Goal: Information Seeking & Learning: Check status

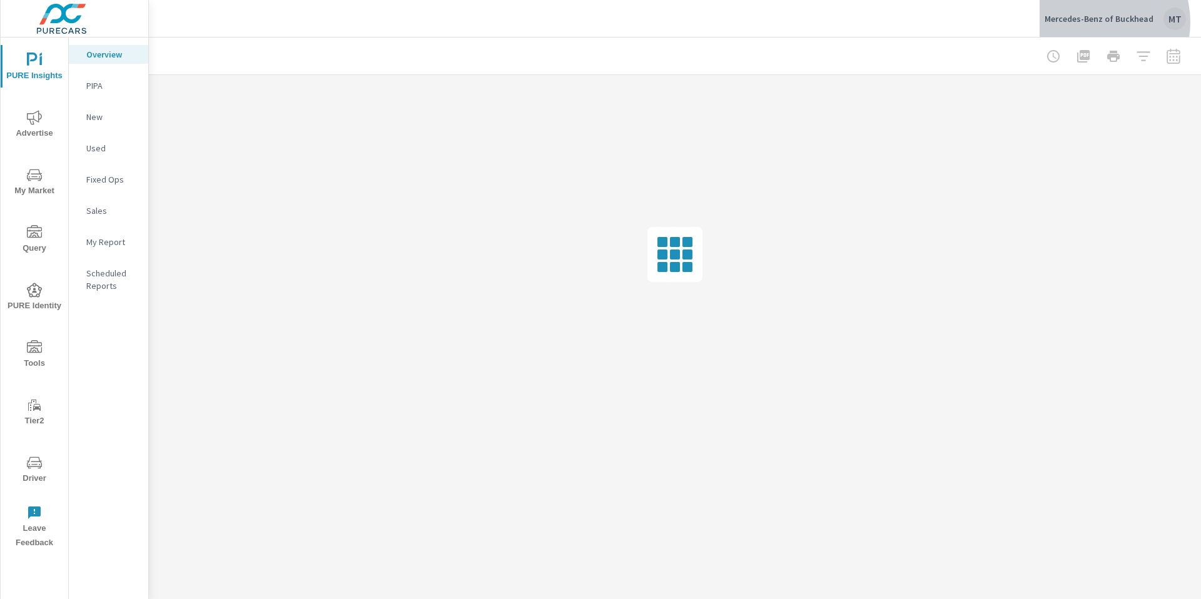
click at [1098, 22] on p "Mercedes-Benz of Buckhead" at bounding box center [1099, 18] width 109 height 11
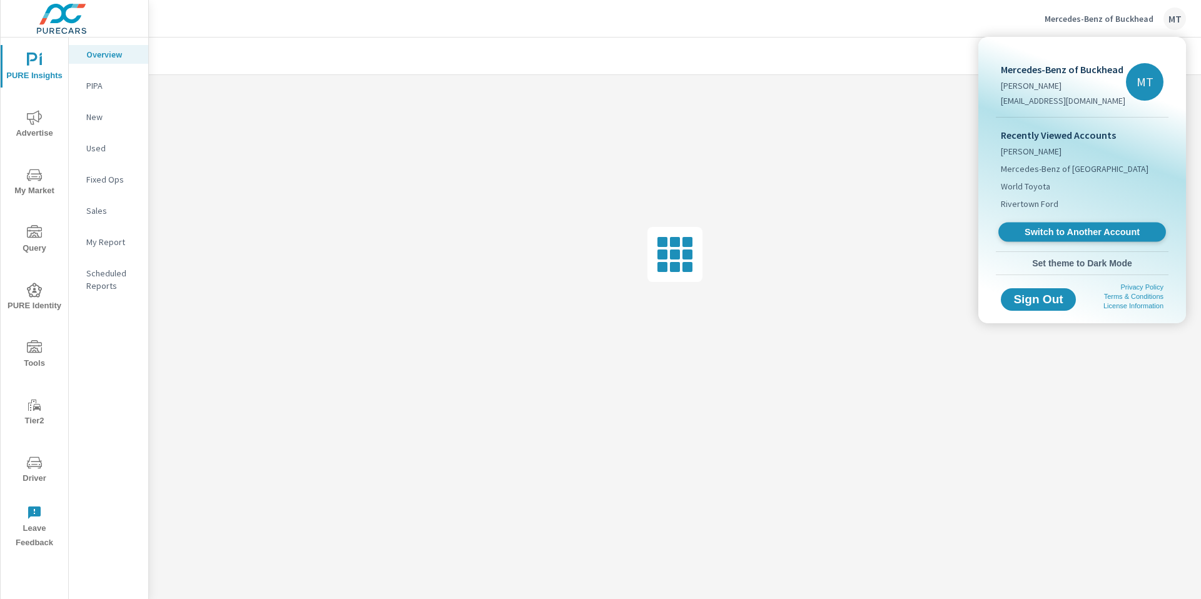
click at [1069, 233] on span "Switch to Another Account" at bounding box center [1081, 232] width 153 height 12
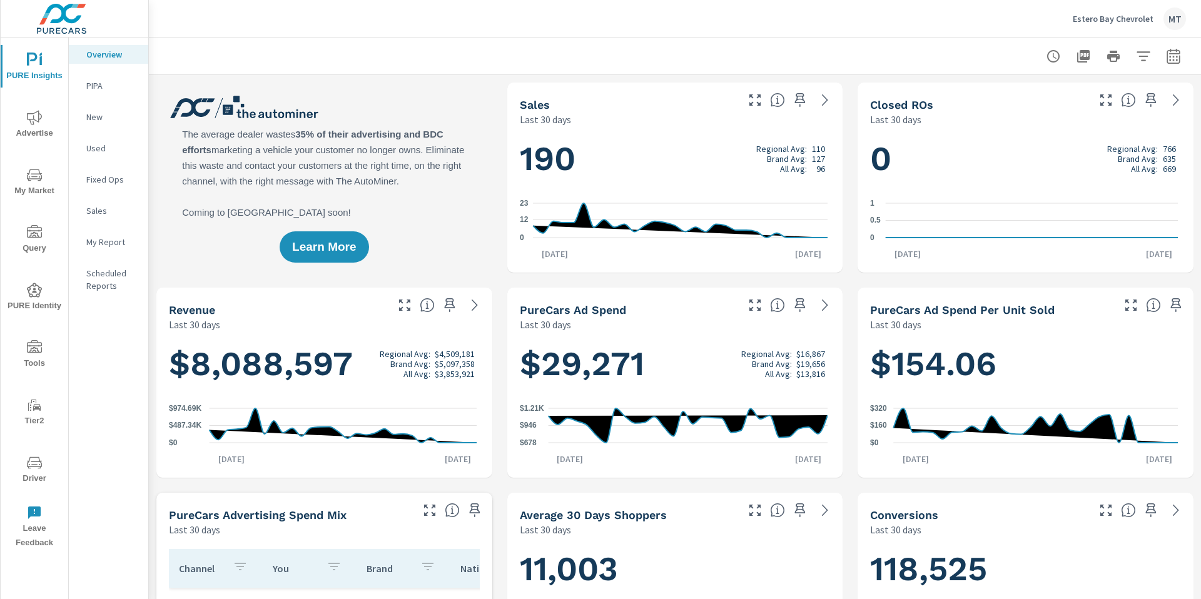
scroll to position [1, 0]
click at [29, 176] on icon "nav menu" at bounding box center [29, 176] width 1 height 1
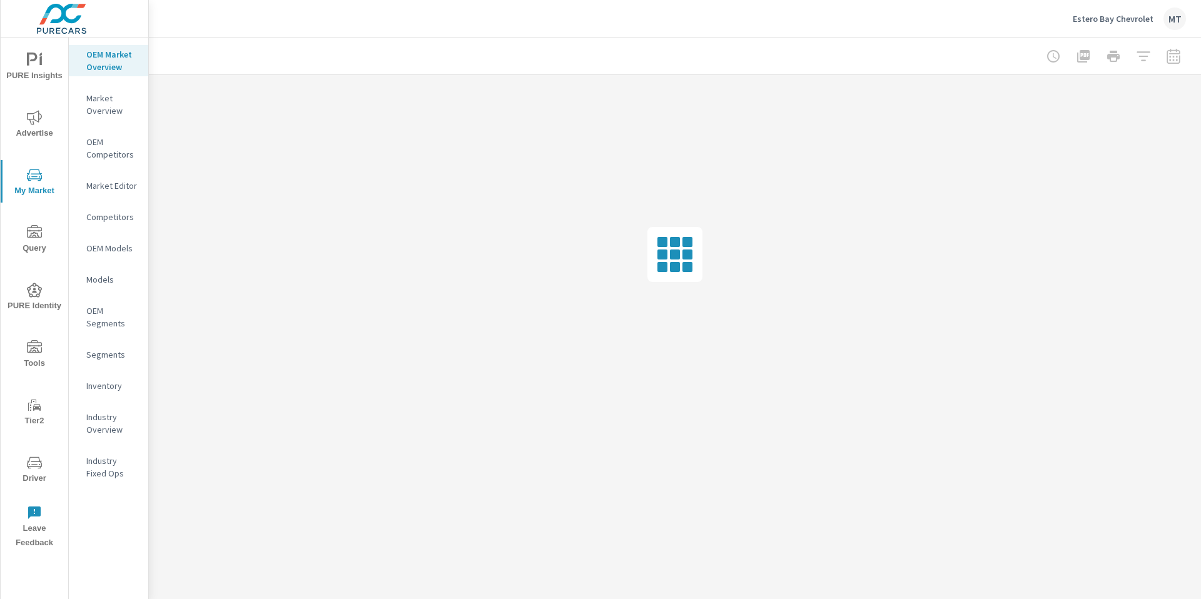
click at [114, 385] on p "Inventory" at bounding box center [112, 386] width 52 height 13
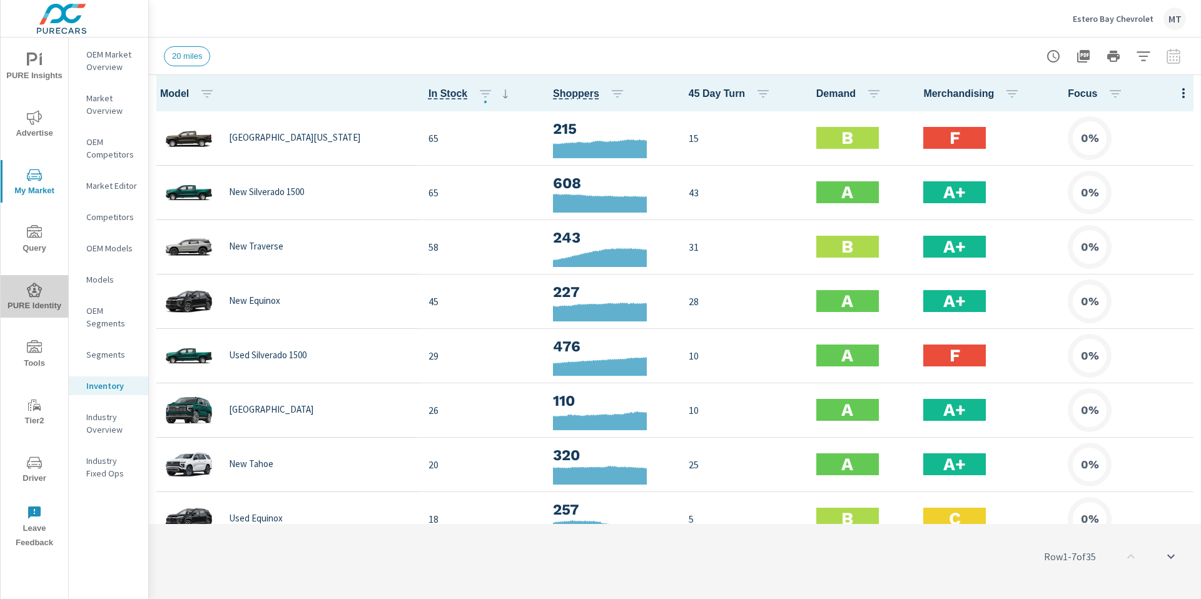
click at [31, 297] on icon "nav menu" at bounding box center [34, 290] width 15 height 15
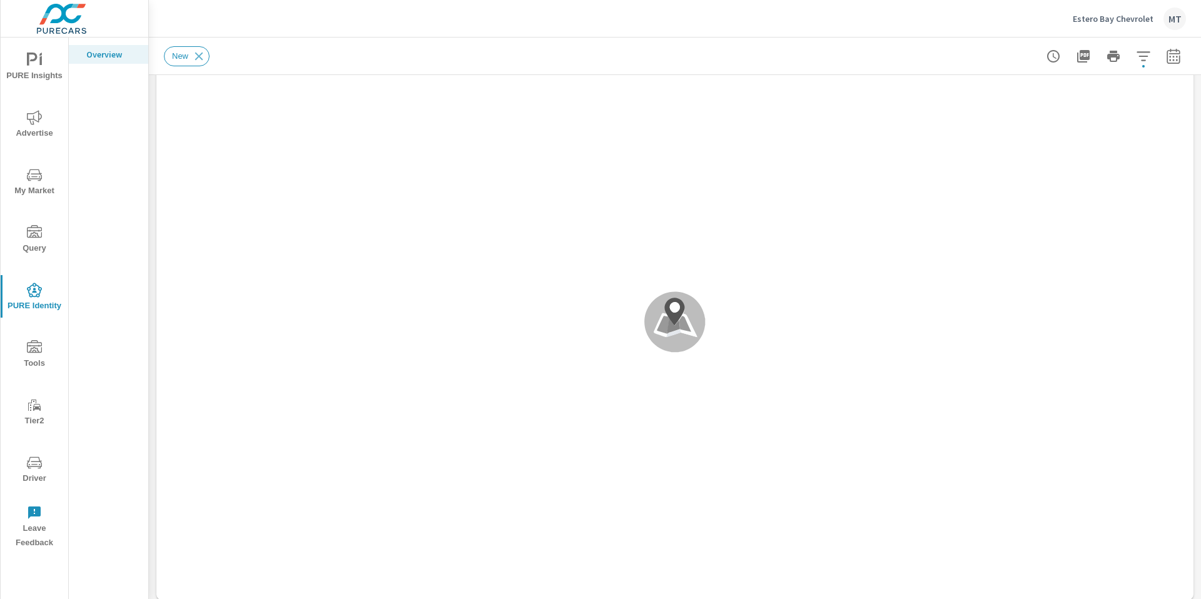
scroll to position [1220, 0]
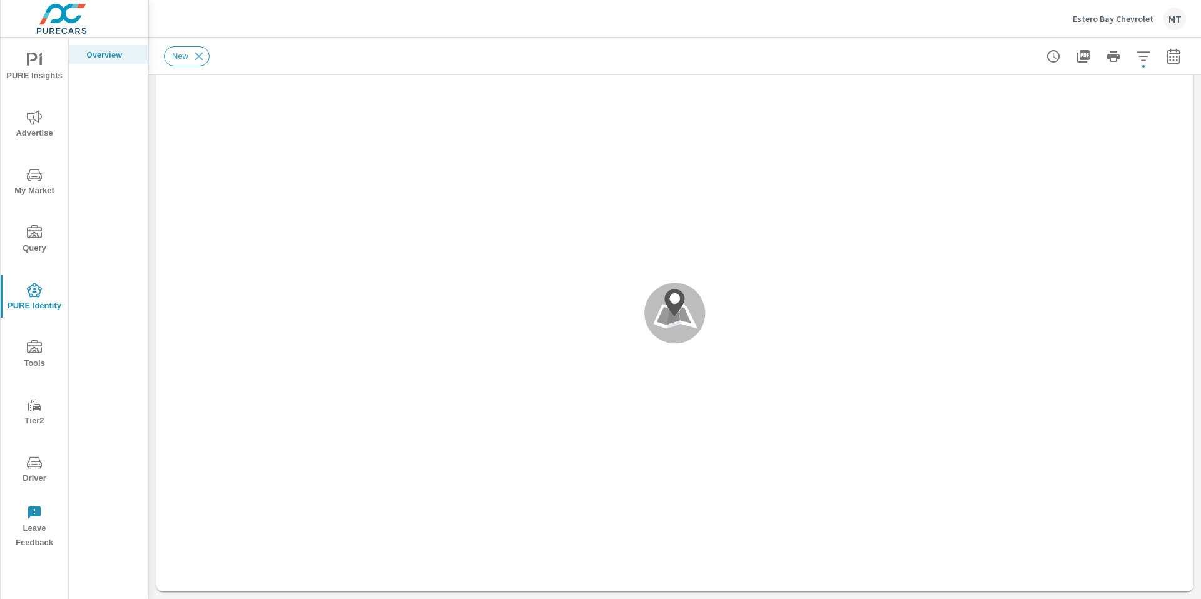
click at [32, 128] on span "Advertise" at bounding box center [34, 125] width 60 height 31
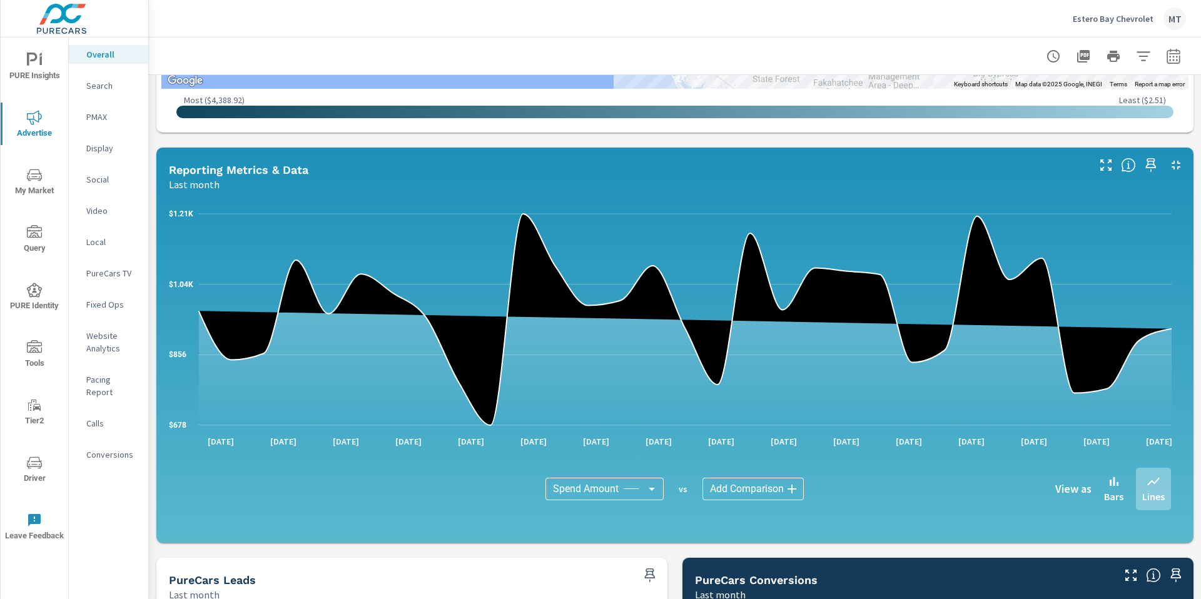
scroll to position [782, 0]
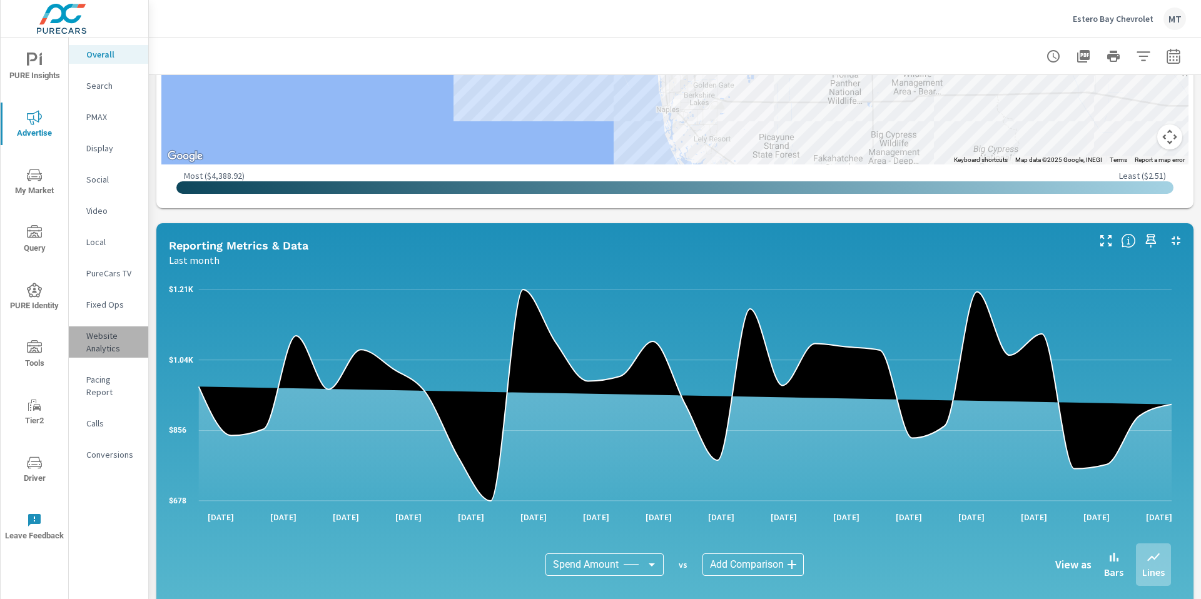
click at [98, 353] on p "Website Analytics" at bounding box center [112, 342] width 52 height 25
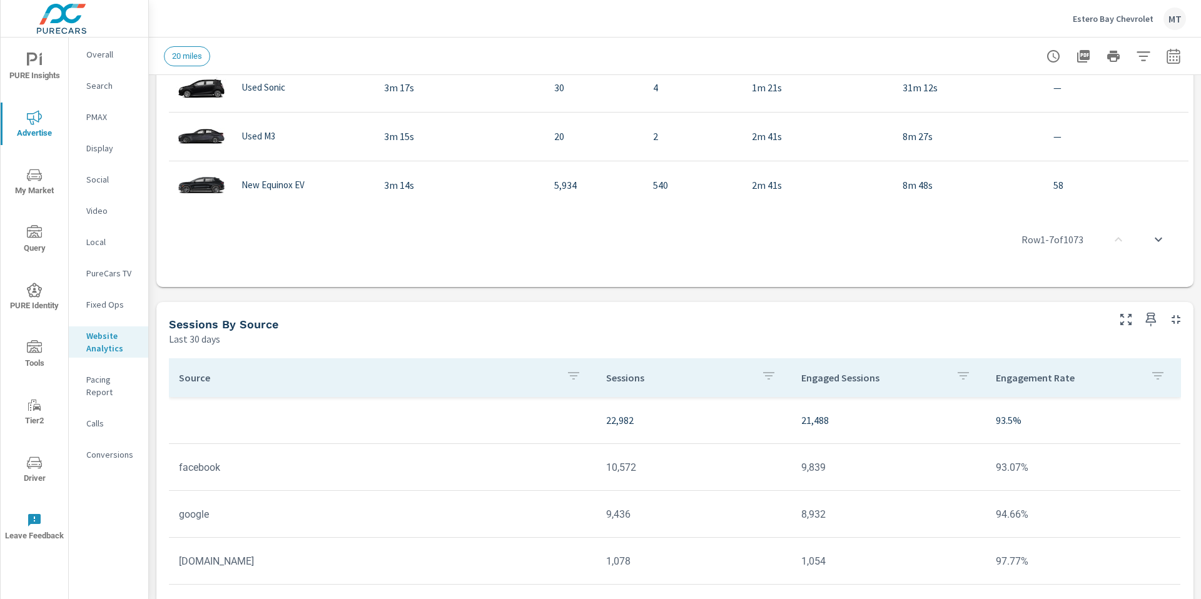
scroll to position [1014, 0]
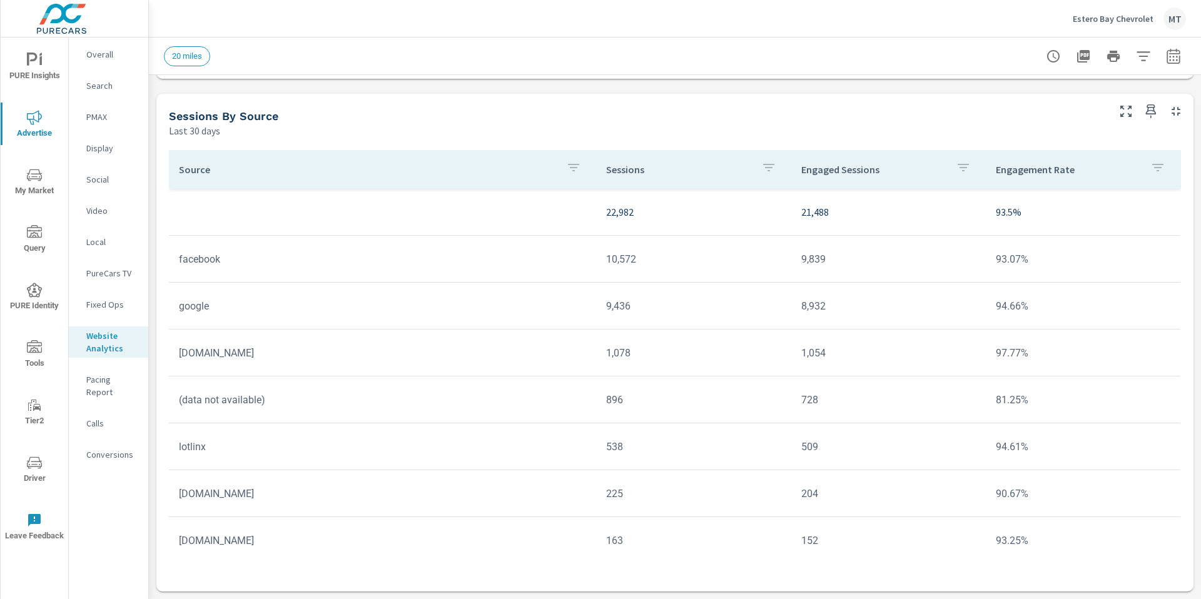
click at [105, 448] on p "Conversions" at bounding box center [112, 454] width 52 height 13
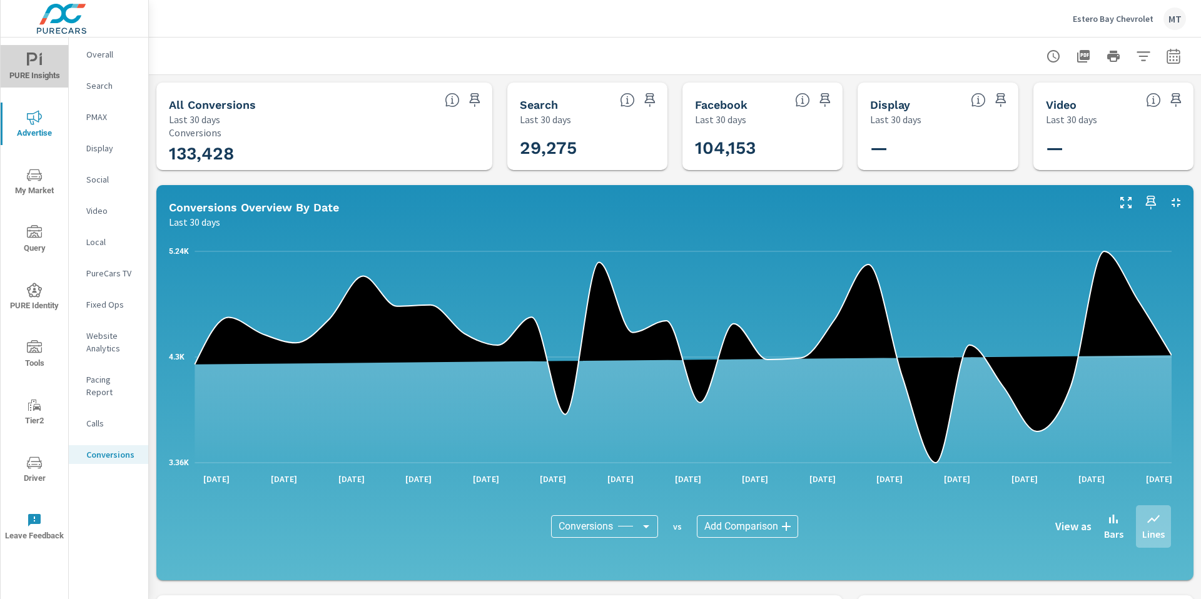
click at [39, 70] on span "PURE Insights" at bounding box center [34, 68] width 60 height 31
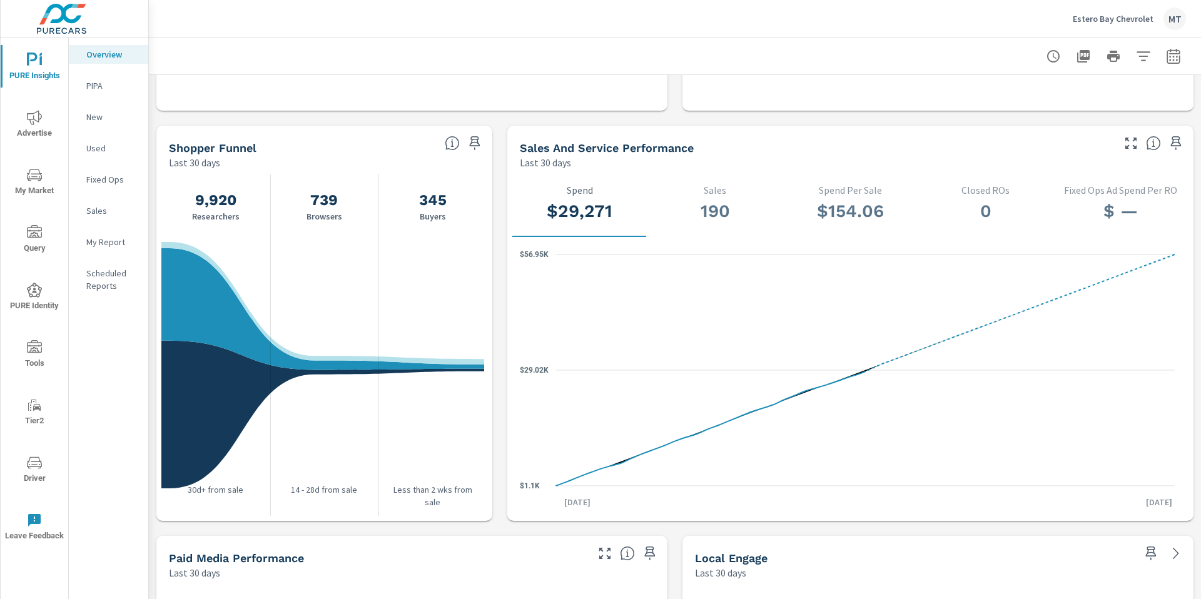
scroll to position [1186, 0]
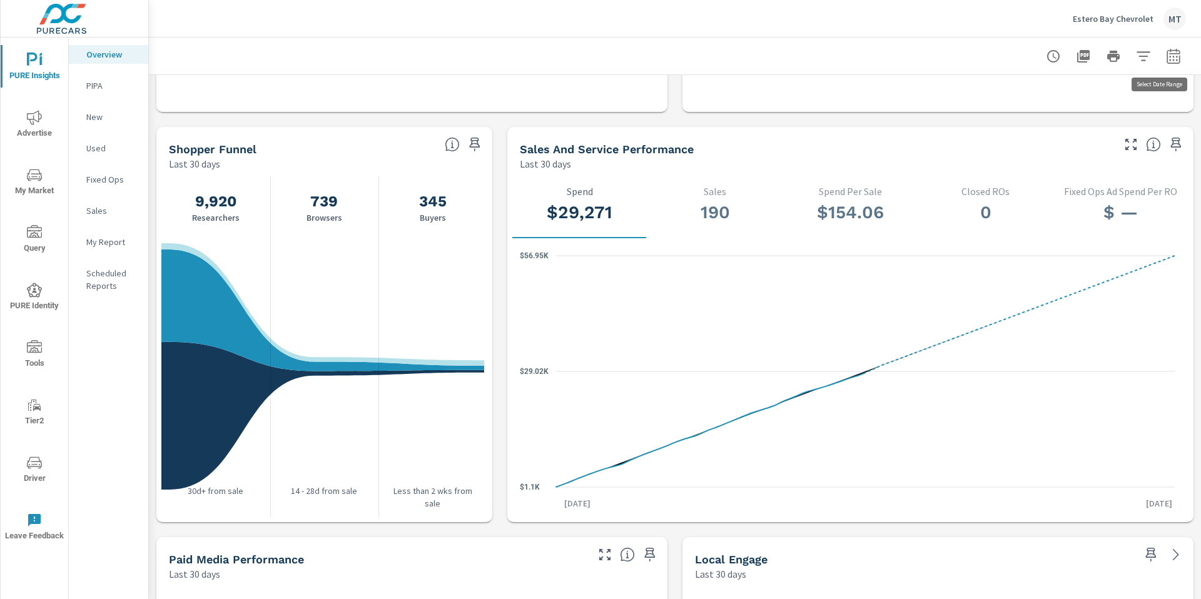
click at [1169, 59] on icon "button" at bounding box center [1172, 55] width 13 height 15
select select "Last 30 days"
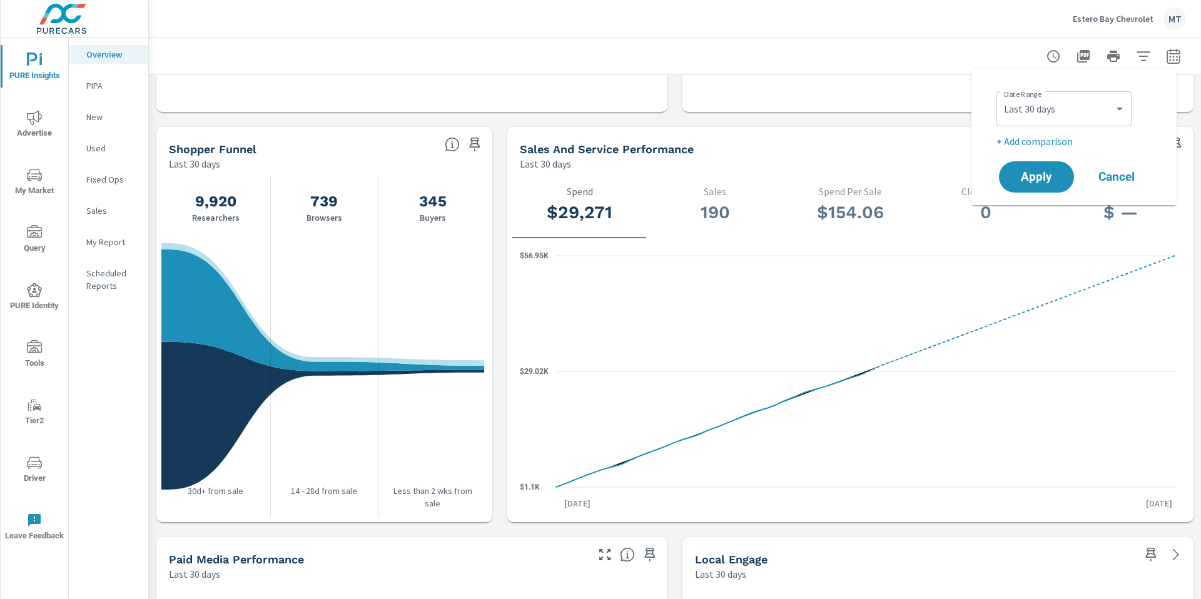
click at [1061, 139] on p "+ Add comparison" at bounding box center [1076, 141] width 160 height 15
select select "Previous period"
click at [1050, 206] on span "Apply" at bounding box center [1036, 212] width 51 height 12
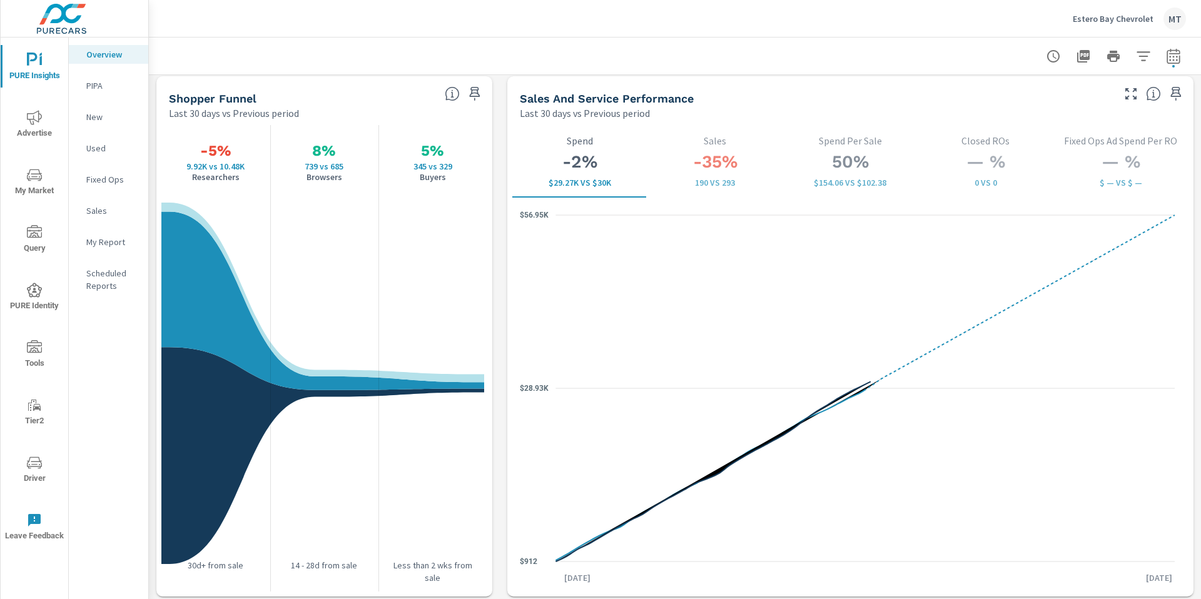
scroll to position [1619, 0]
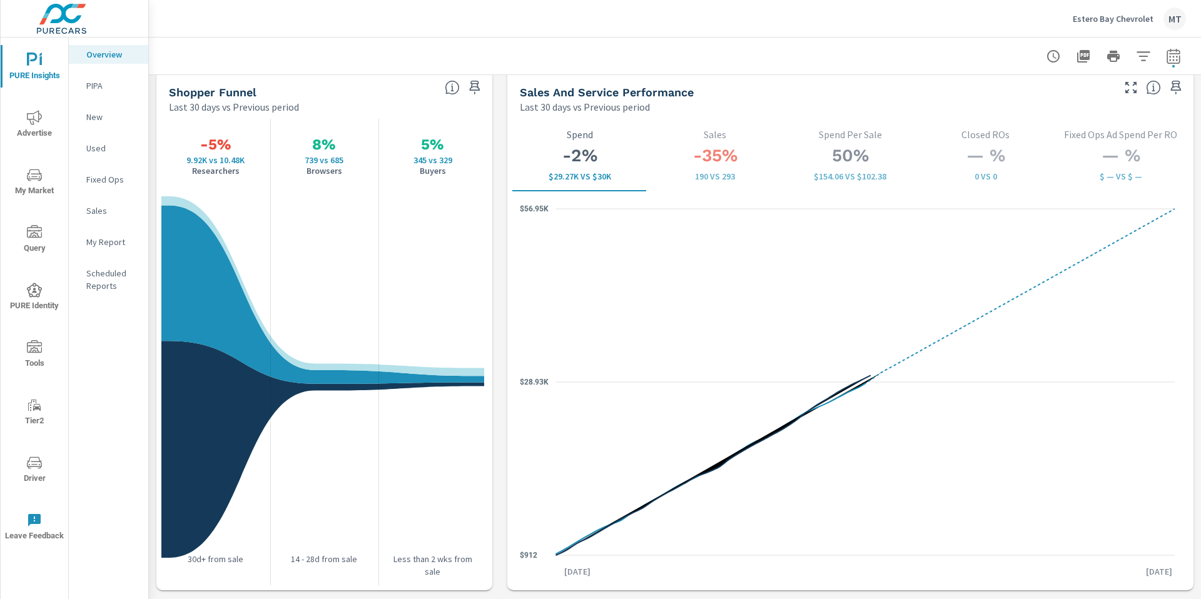
click at [32, 128] on span "Advertise" at bounding box center [34, 125] width 60 height 31
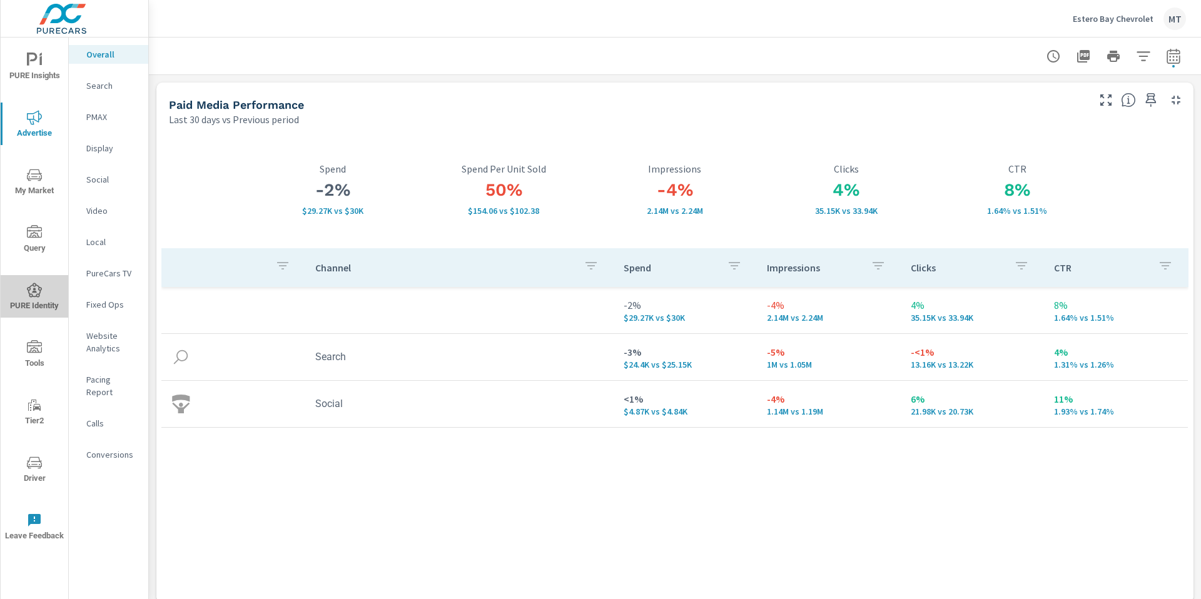
click at [38, 291] on icon "nav menu" at bounding box center [34, 290] width 15 height 15
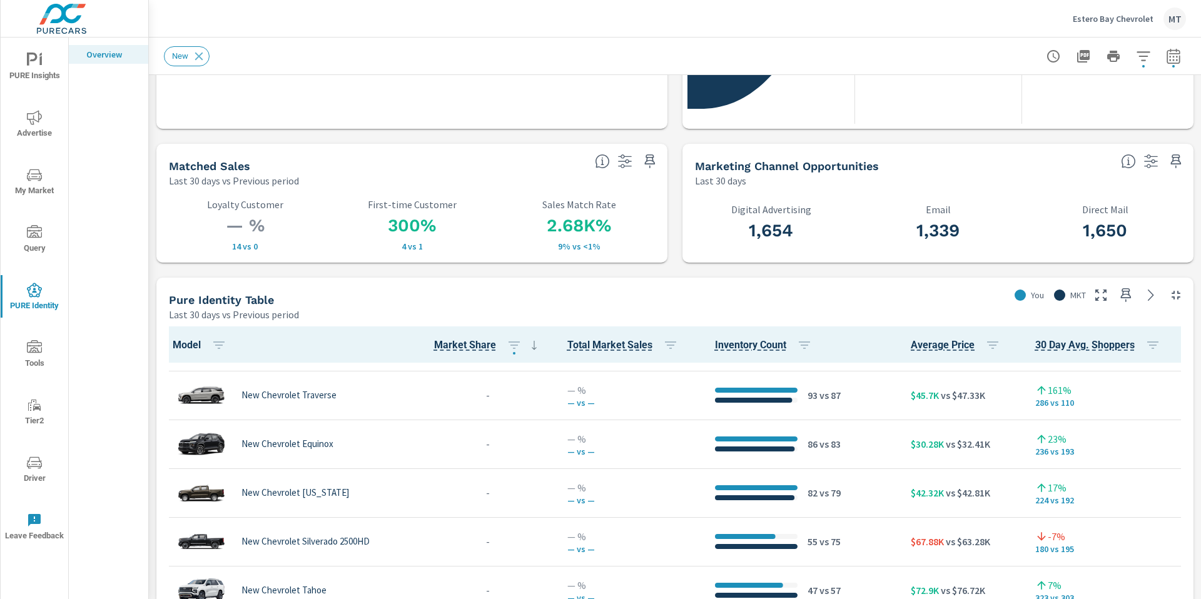
scroll to position [140, 0]
